Goal: Task Accomplishment & Management: Manage account settings

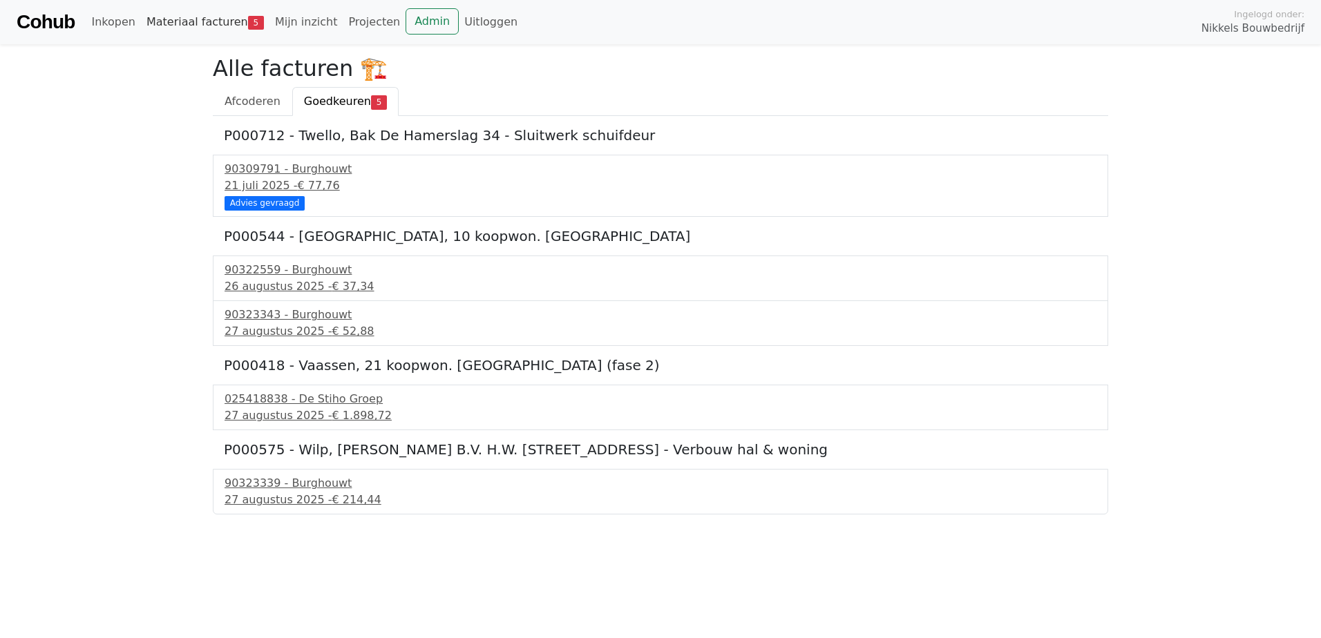
click at [193, 18] on link "Materiaal facturen 5" at bounding box center [205, 22] width 129 height 28
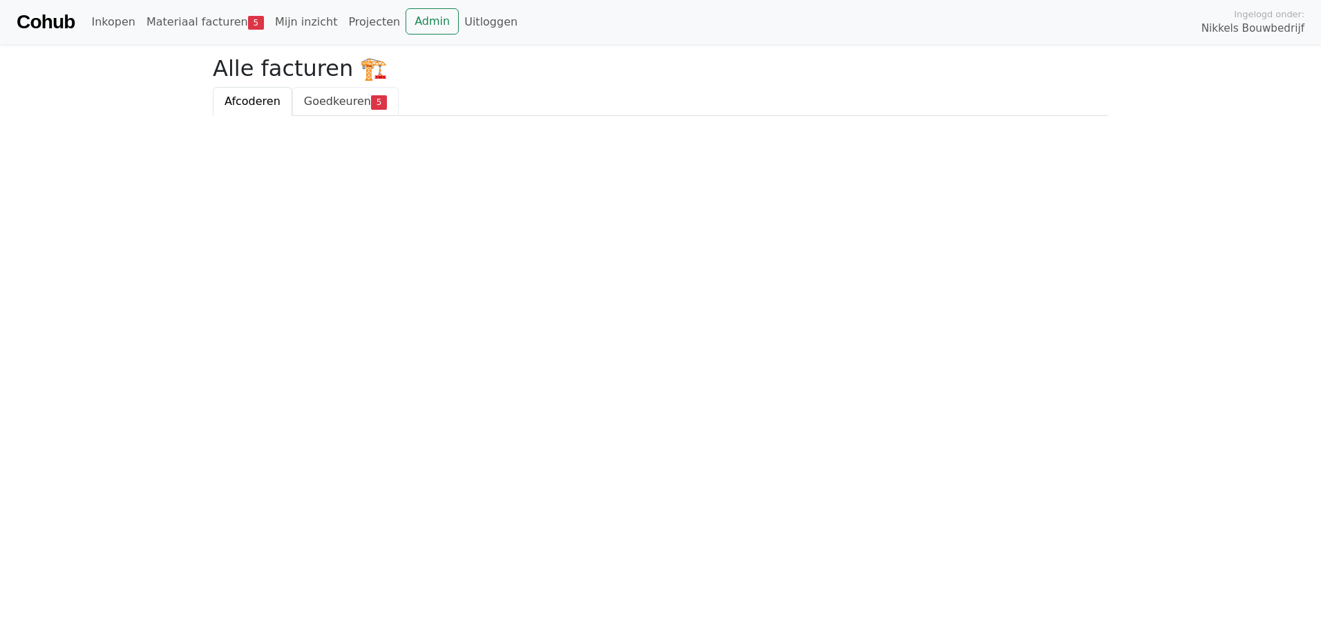
click at [360, 116] on link "Goedkeuren 5" at bounding box center [345, 101] width 106 height 29
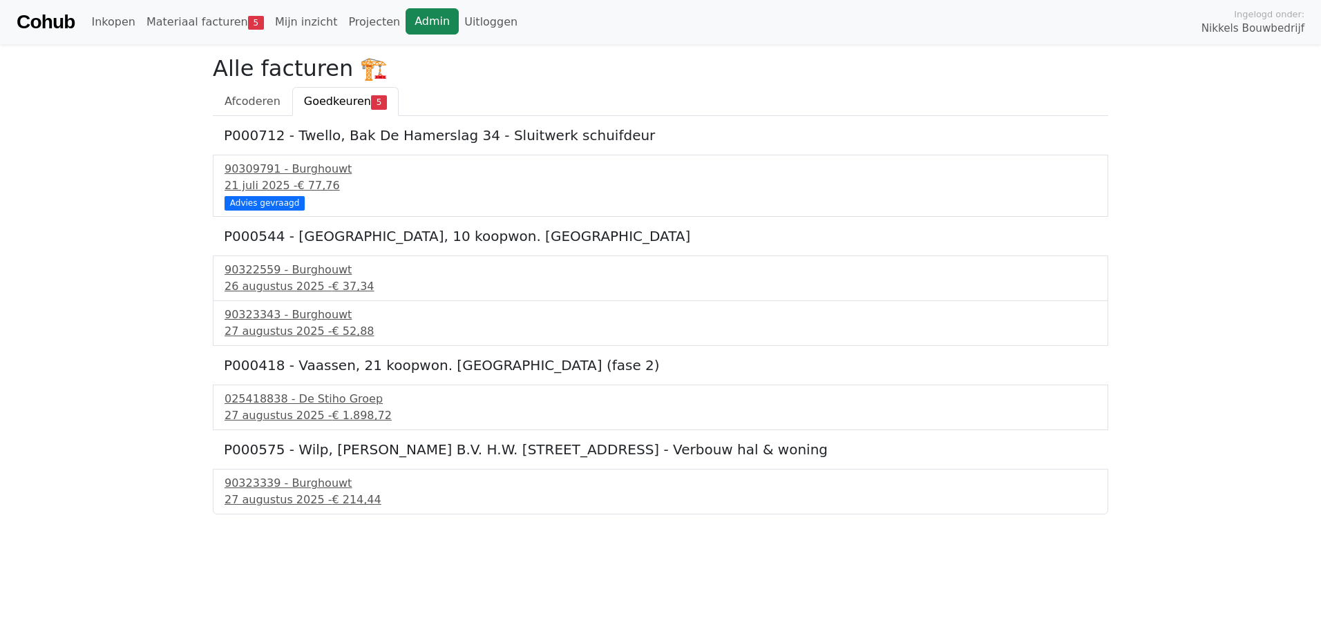
click at [406, 23] on link "Admin" at bounding box center [432, 21] width 53 height 26
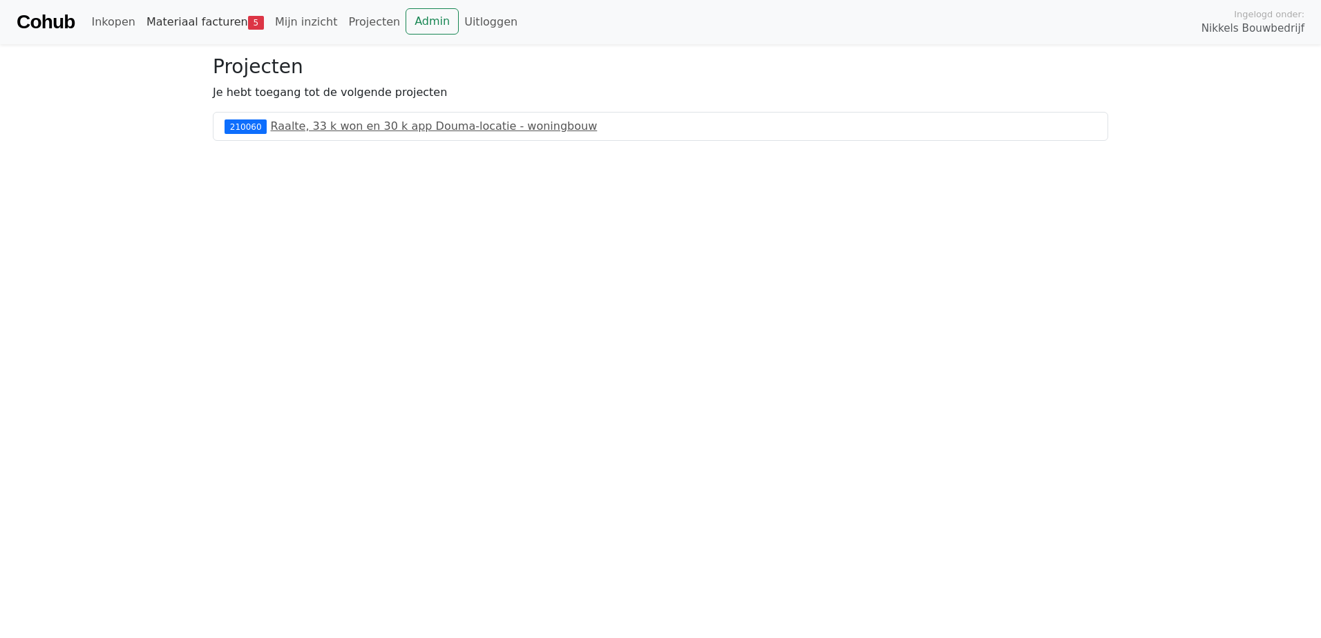
click at [196, 33] on link "Materiaal facturen 5" at bounding box center [205, 22] width 129 height 28
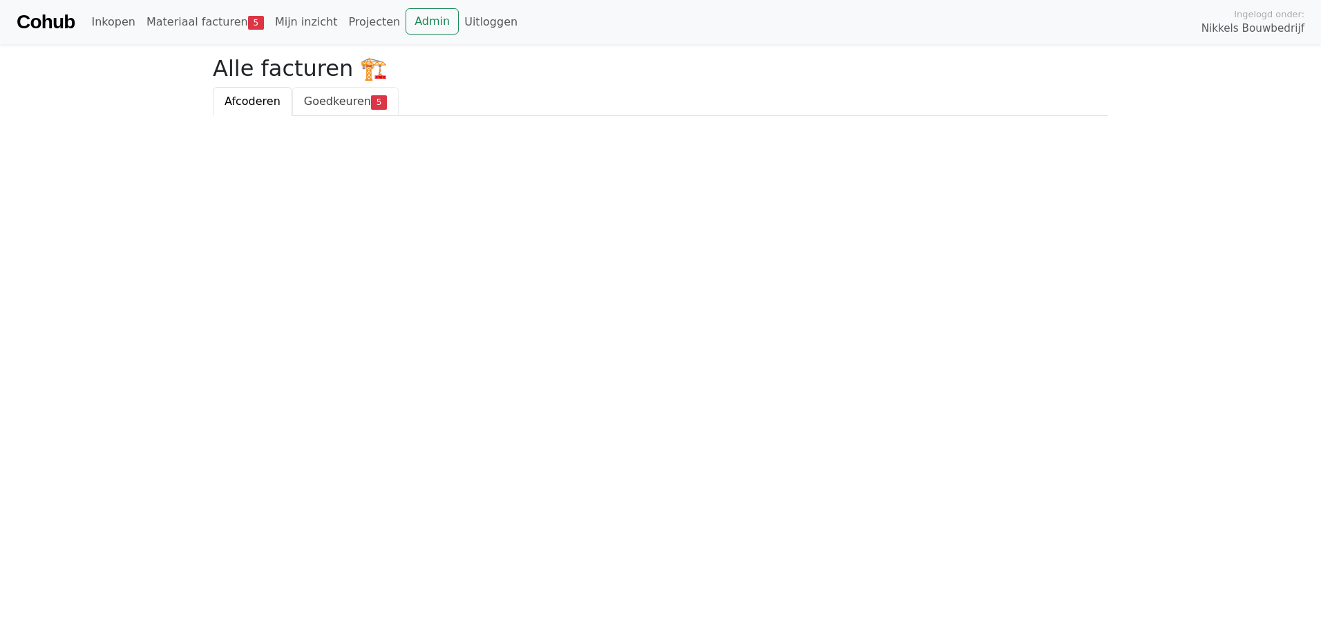
click at [342, 107] on span "Goedkeuren" at bounding box center [337, 101] width 67 height 13
